Goal: Task Accomplishment & Management: Manage account settings

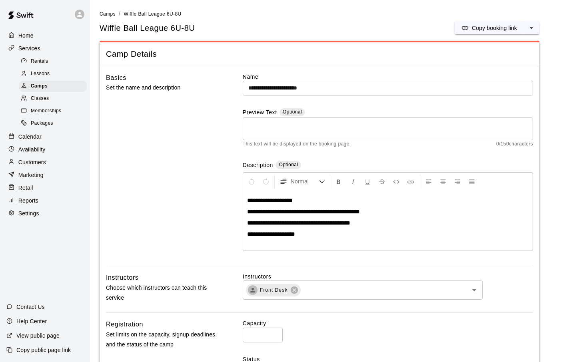
scroll to position [333, 0]
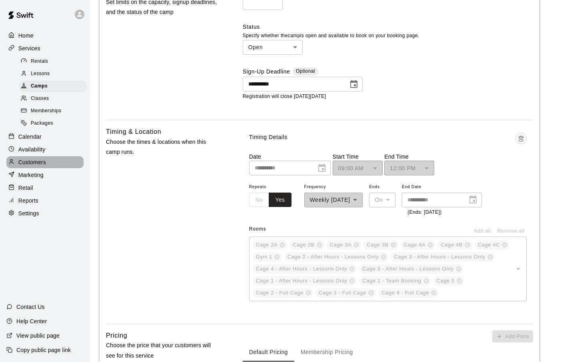
click at [32, 158] on p "Customers" at bounding box center [32, 162] width 28 height 8
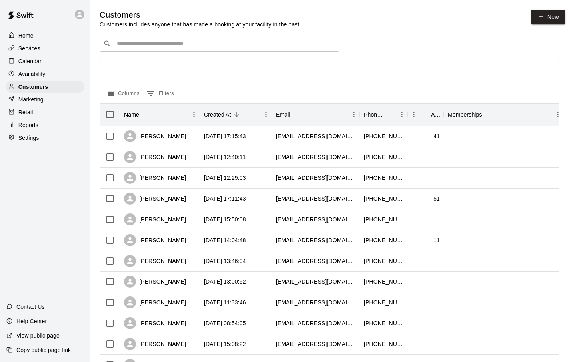
click at [147, 41] on input "Search customers by name or email" at bounding box center [225, 44] width 222 height 8
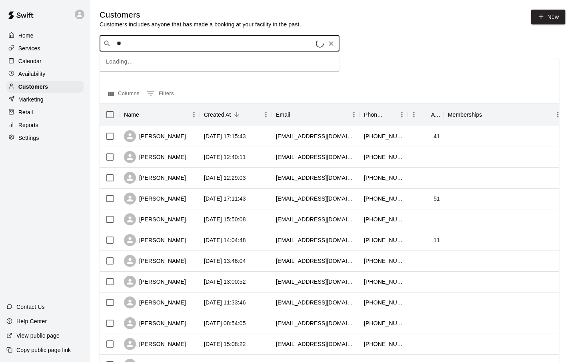
type input "*"
type input "*****"
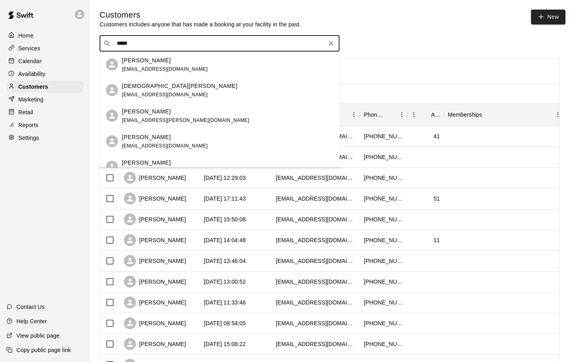
click at [137, 69] on span "[EMAIL_ADDRESS][DOMAIN_NAME]" at bounding box center [165, 69] width 86 height 6
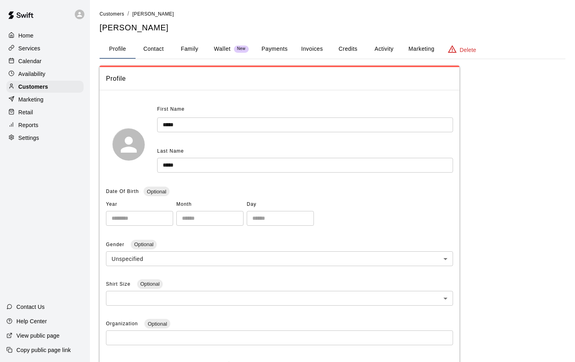
click at [280, 49] on button "Payments" at bounding box center [274, 49] width 39 height 19
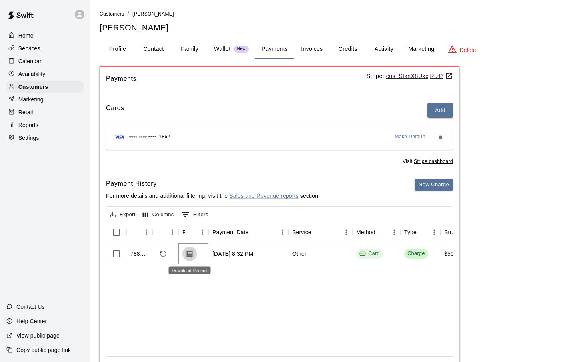
click at [190, 254] on icon "Download Receipt" at bounding box center [190, 254] width 8 height 8
click at [313, 49] on button "Invoices" at bounding box center [312, 49] width 36 height 19
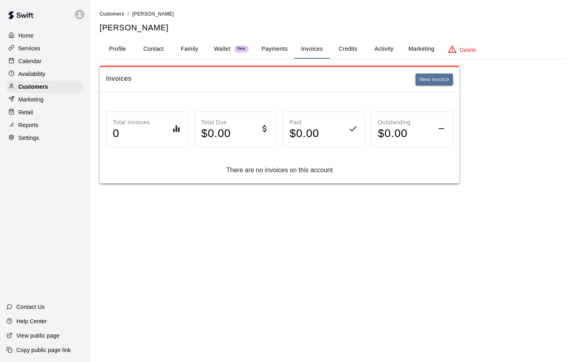
click at [352, 47] on button "Credits" at bounding box center [348, 49] width 36 height 19
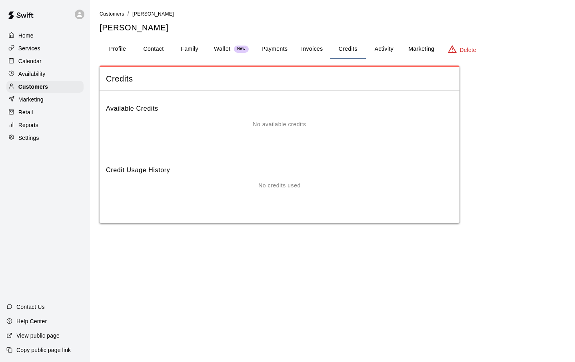
click at [182, 48] on button "Family" at bounding box center [190, 49] width 36 height 19
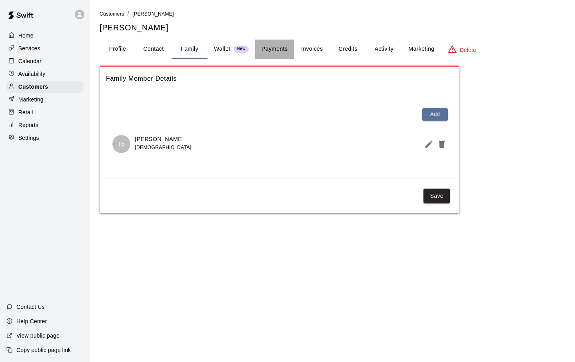
click at [277, 47] on button "Payments" at bounding box center [274, 49] width 39 height 19
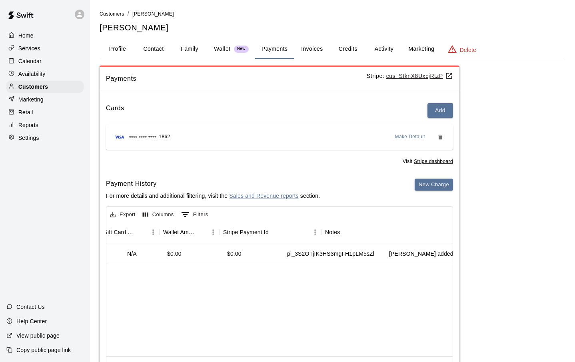
scroll to position [0, 730]
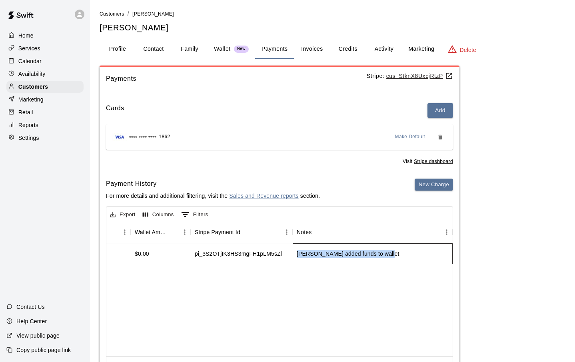
drag, startPoint x: 296, startPoint y: 254, endPoint x: 389, endPoint y: 256, distance: 93.2
click at [389, 256] on div "[PERSON_NAME] added funds to wallet" at bounding box center [373, 254] width 160 height 21
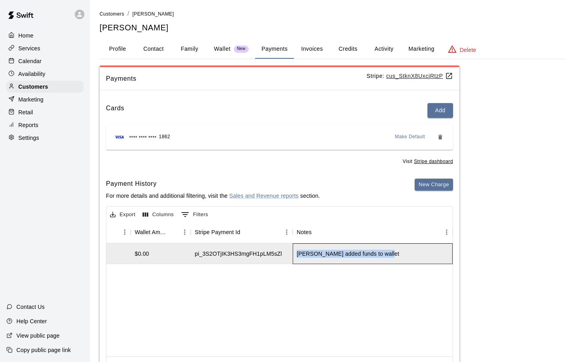
click at [381, 256] on div "[PERSON_NAME] added funds to wallet" at bounding box center [348, 254] width 103 height 8
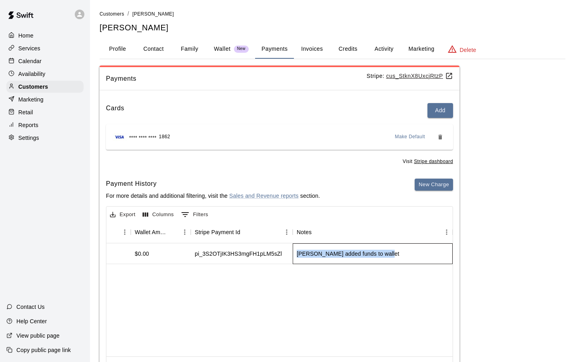
drag, startPoint x: 295, startPoint y: 254, endPoint x: 377, endPoint y: 261, distance: 82.3
click at [377, 261] on div "[PERSON_NAME] added funds to wallet" at bounding box center [373, 254] width 160 height 21
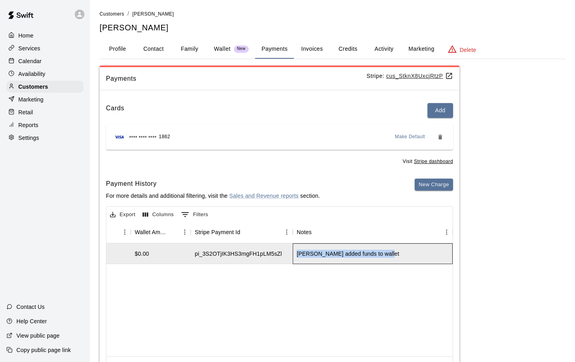
copy div "[PERSON_NAME] added funds to wallet"
click at [34, 61] on p "Calendar" at bounding box center [29, 61] width 23 height 8
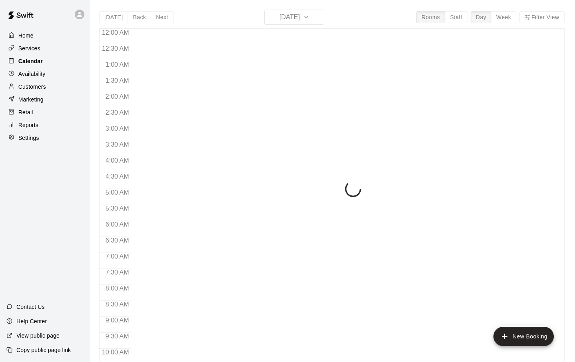
scroll to position [312, 0]
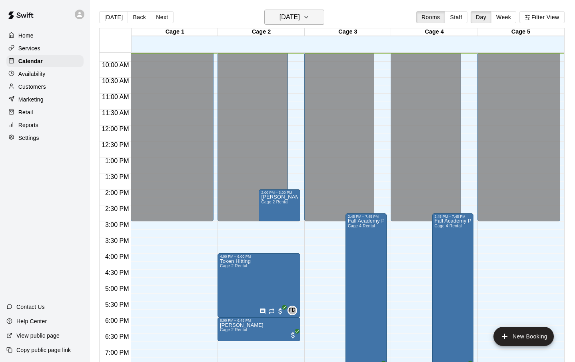
click at [310, 16] on icon "button" at bounding box center [306, 17] width 6 height 10
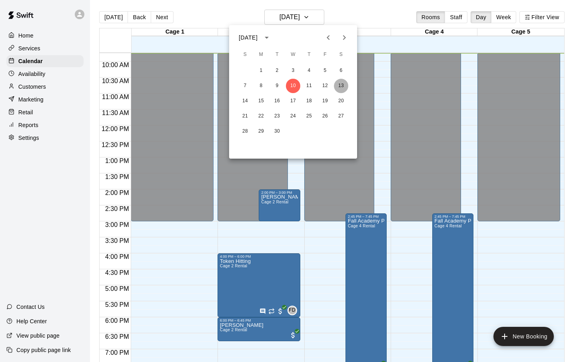
click at [344, 85] on button "13" at bounding box center [341, 86] width 14 height 14
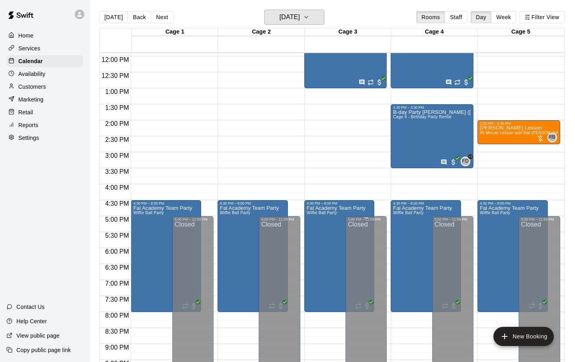
scroll to position [408, 0]
